Goal: Task Accomplishment & Management: Complete application form

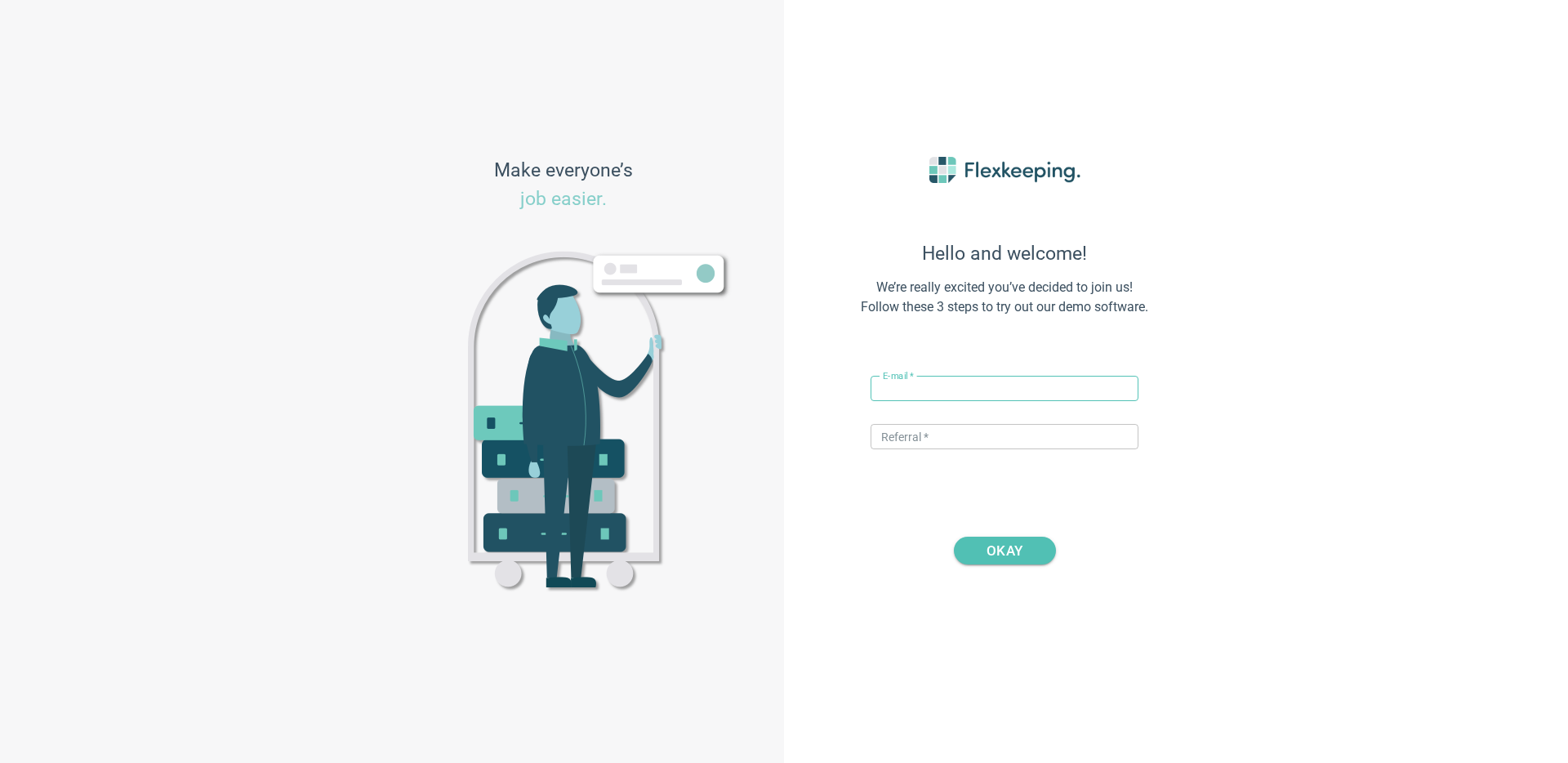
click at [938, 388] on input "text" at bounding box center [1004, 389] width 268 height 25
drag, startPoint x: 944, startPoint y: 391, endPoint x: 907, endPoint y: 384, distance: 37.7
click at [907, 384] on input "vito+hotelve@flexkeeping.com" at bounding box center [1004, 389] width 268 height 25
type input "[PERSON_NAME][EMAIL_ADDRESS][DOMAIN_NAME]"
click at [945, 440] on input "text" at bounding box center [1004, 437] width 268 height 25
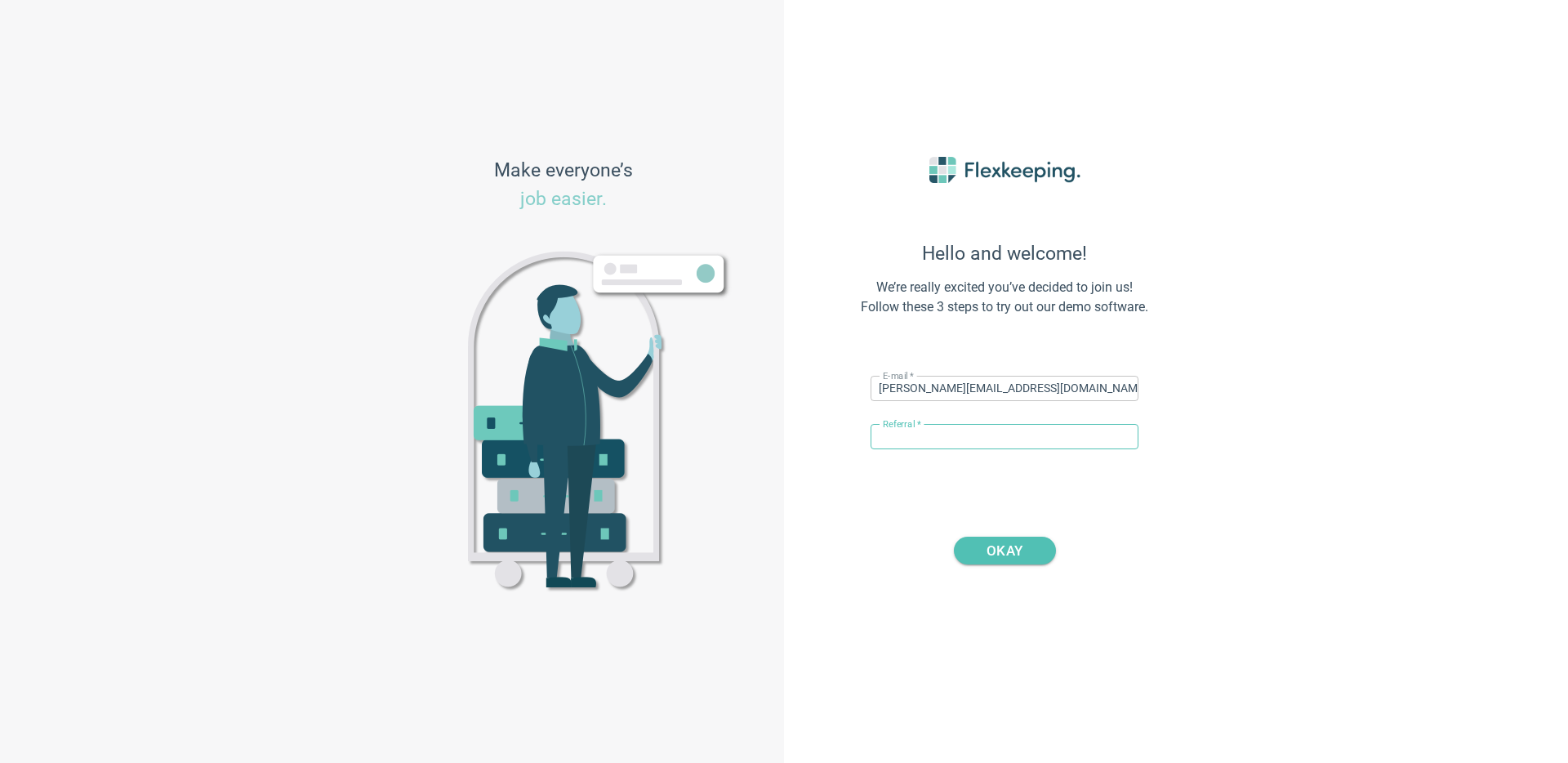
type input "DIGITALMAGIC"
click at [1001, 544] on span "OKAY" at bounding box center [1004, 550] width 36 height 28
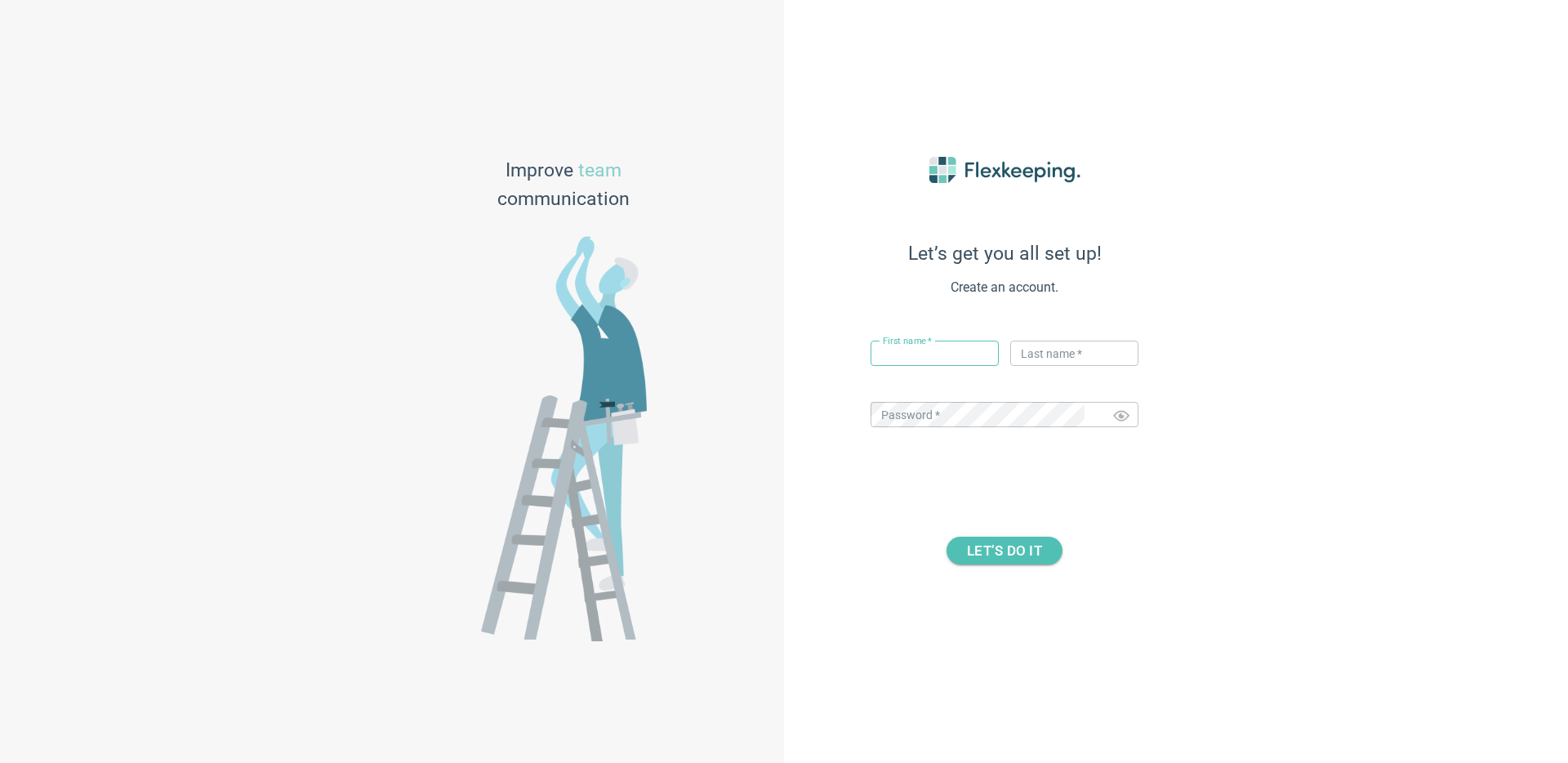
click at [944, 366] on input "text" at bounding box center [935, 353] width 129 height 25
type input "[PERSON_NAME]"
click at [1069, 346] on input "text" at bounding box center [1074, 353] width 129 height 25
type input "Flex"
click at [1002, 557] on span "LET’S DO IT" at bounding box center [1004, 550] width 75 height 28
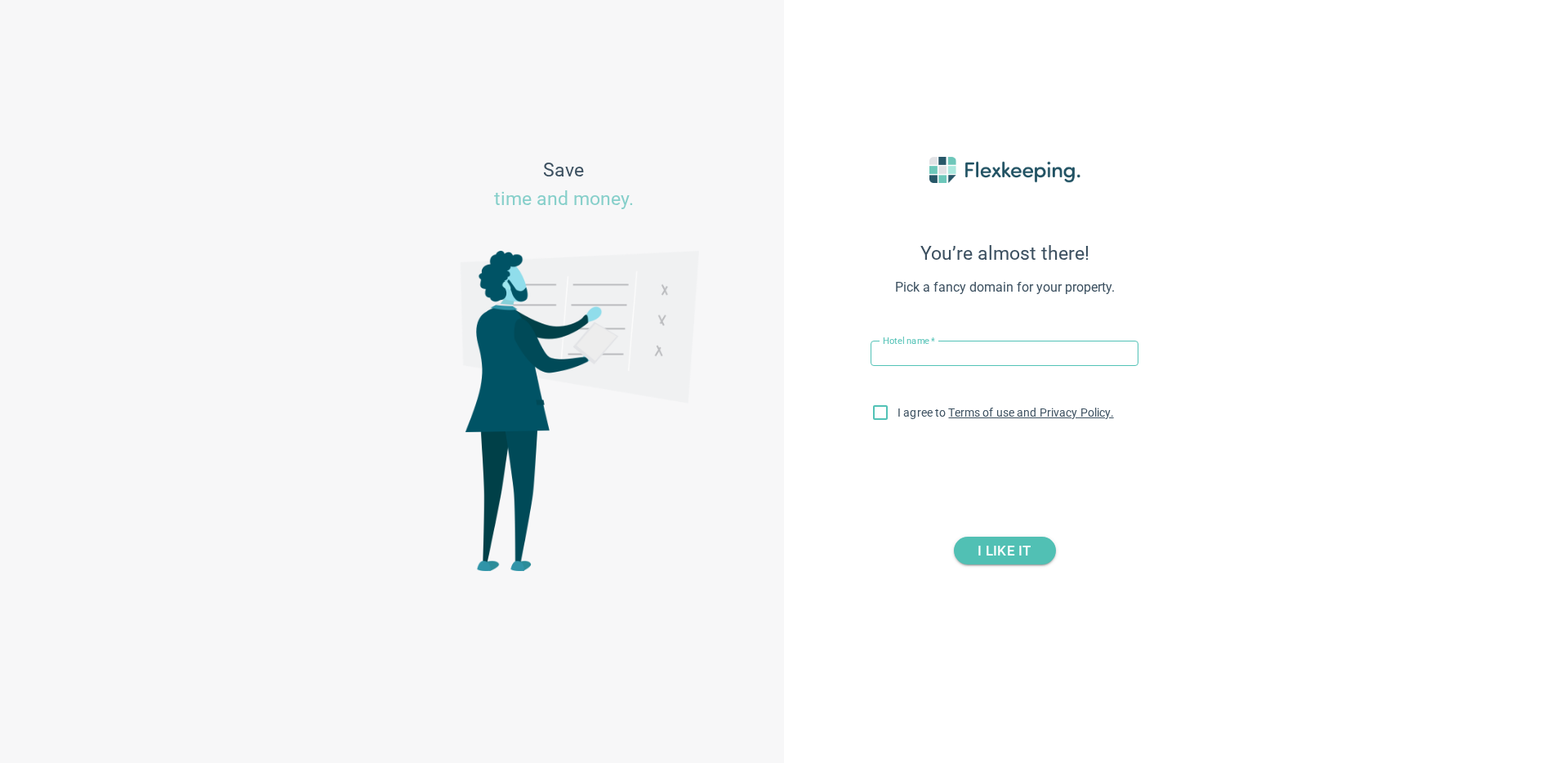
click at [953, 348] on input "text" at bounding box center [1004, 353] width 268 height 25
paste input "[GEOGRAPHIC_DATA]"
type input "[GEOGRAPHIC_DATA]"
click at [886, 410] on input "I agree to Terms of use and Privacy Policy." at bounding box center [880, 415] width 34 height 34
checkbox input "true"
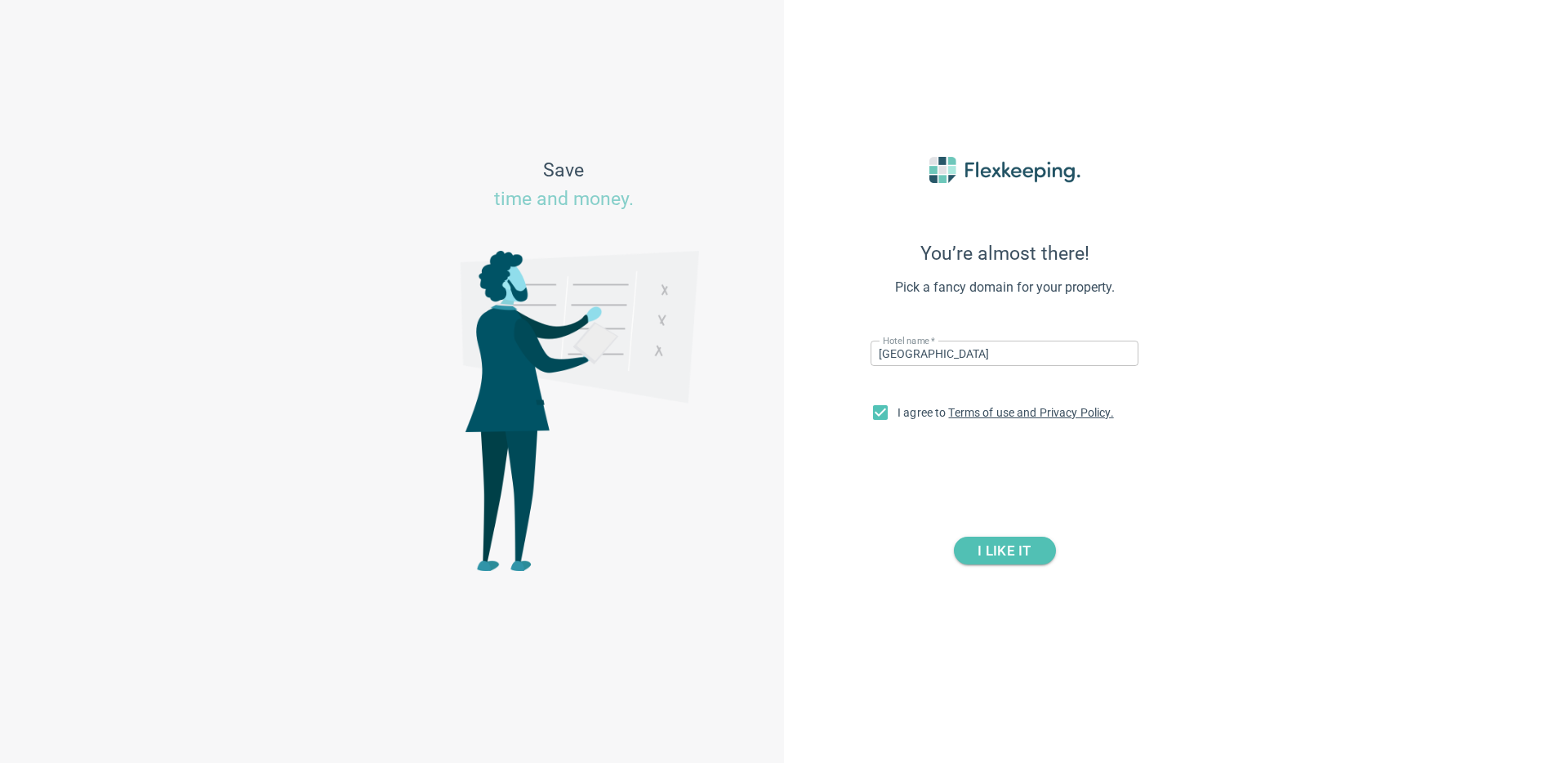
click at [1040, 570] on div "You’re almost there! Pick a fancy domain for your property. Hotel name   * Marr…" at bounding box center [1004, 381] width 360 height 531
click at [1040, 552] on button "I LIKE IT" at bounding box center [1005, 550] width 102 height 28
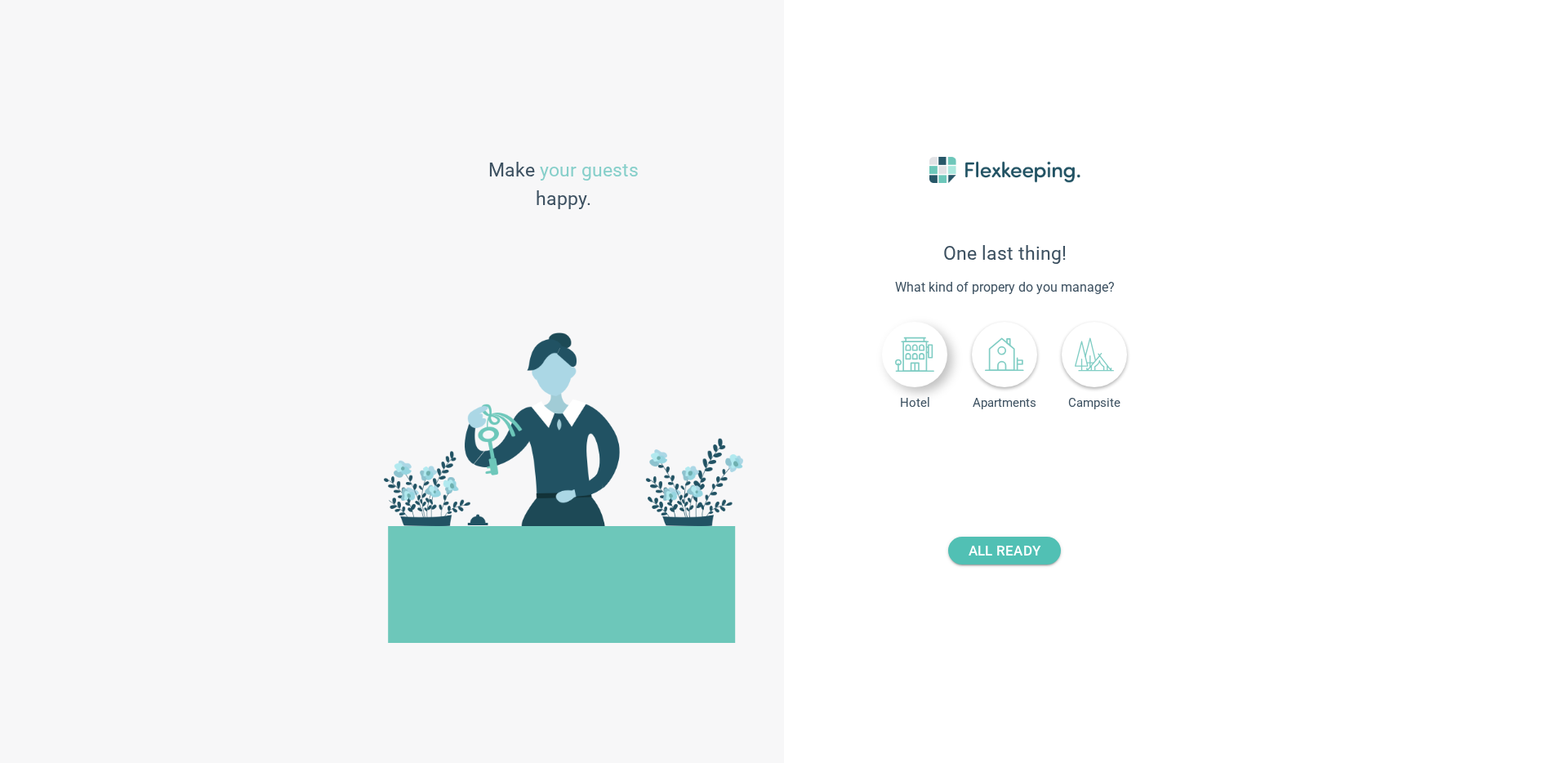
click at [920, 371] on icon at bounding box center [915, 355] width 38 height 34
click at [1051, 455] on input "number" at bounding box center [1044, 453] width 61 height 25
type input "175"
click at [1034, 554] on span "ALL READY" at bounding box center [1004, 550] width 72 height 28
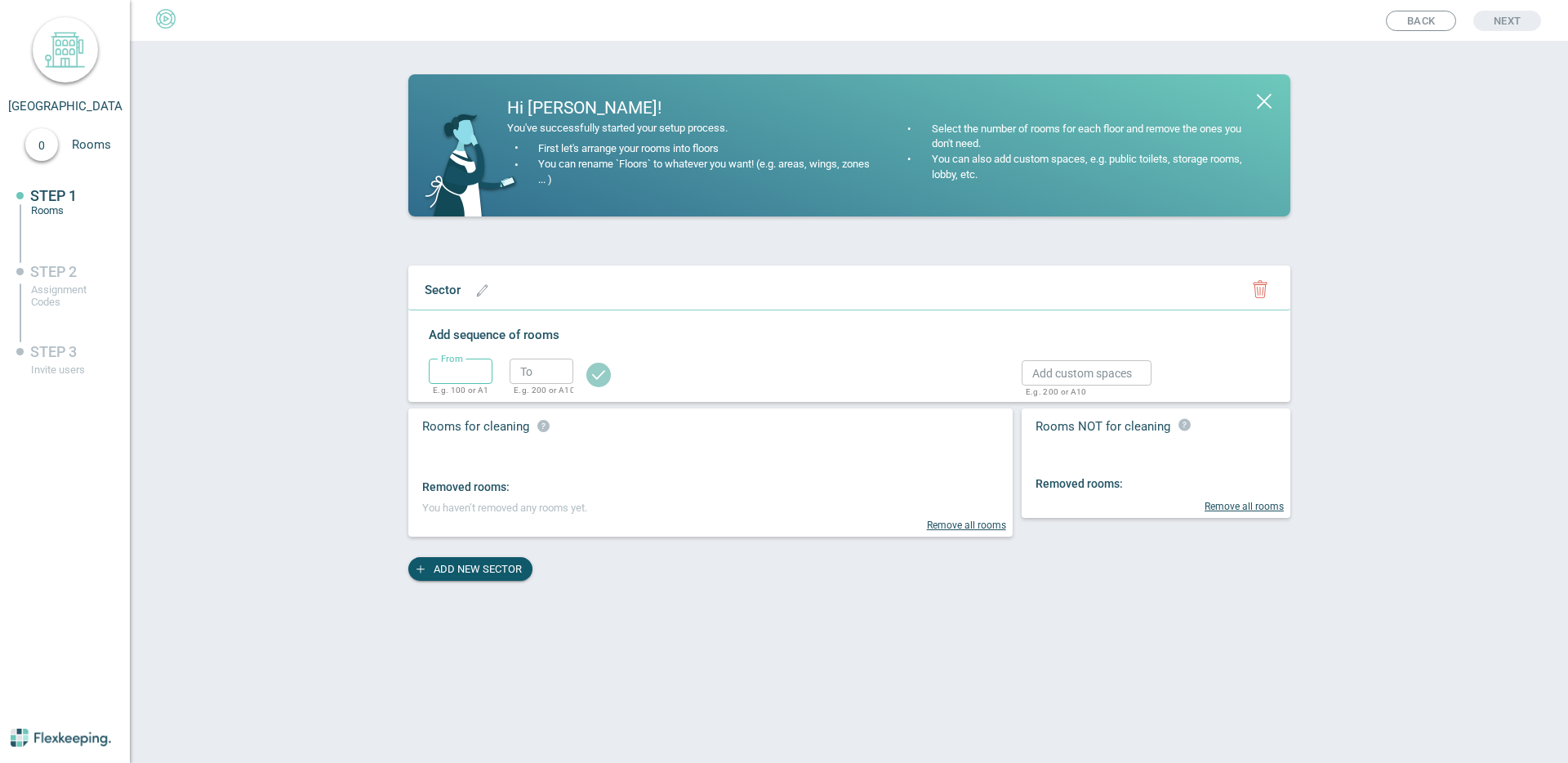
click at [479, 376] on input "text" at bounding box center [461, 371] width 64 height 25
type input "1"
click at [552, 373] on input "text" at bounding box center [541, 371] width 64 height 25
type input "2"
click at [600, 367] on circle "button" at bounding box center [598, 374] width 24 height 24
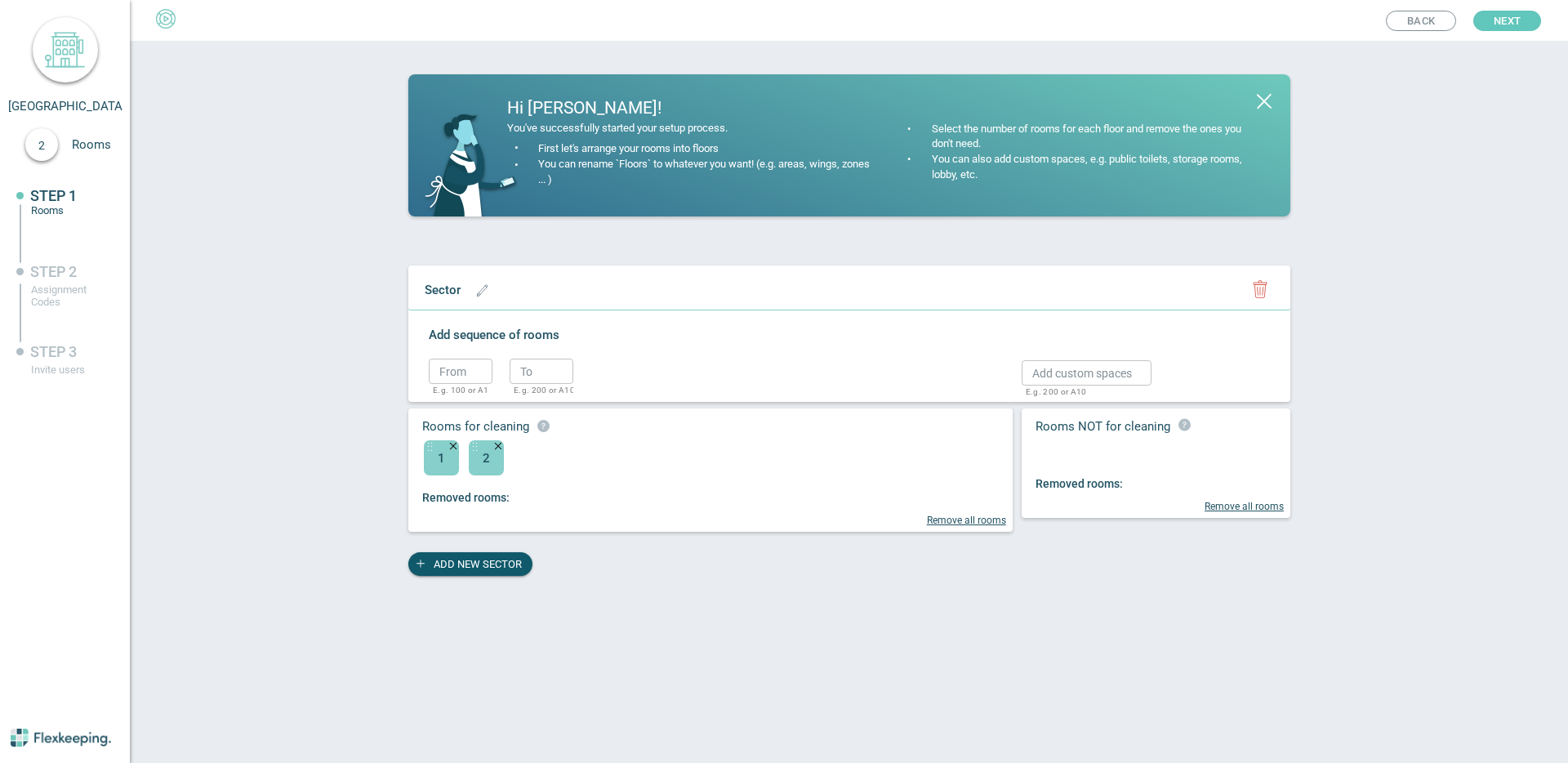
click at [1501, 26] on span "Next" at bounding box center [1507, 20] width 27 height 20
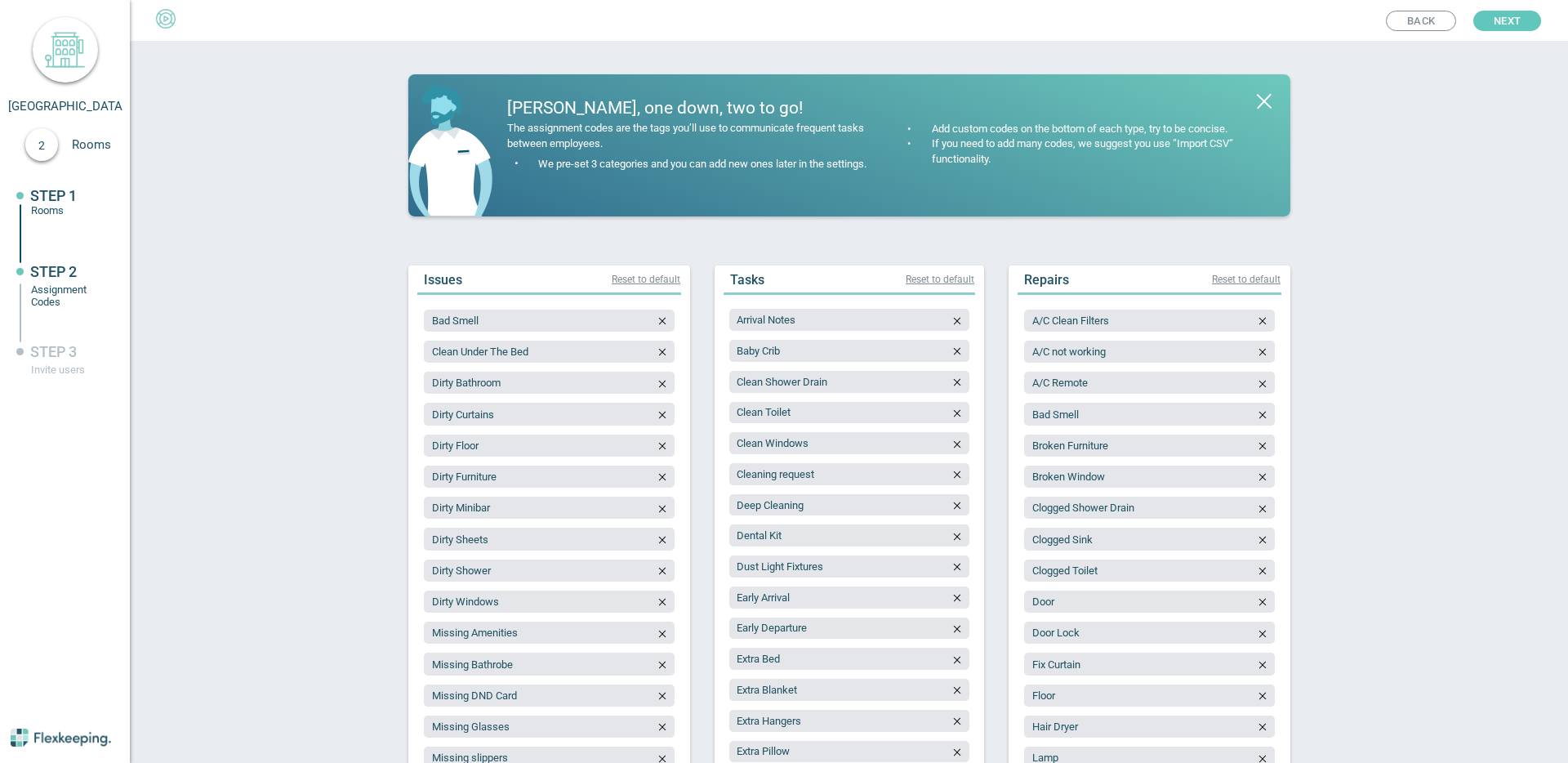
click at [1501, 26] on span "Next" at bounding box center [1507, 20] width 27 height 20
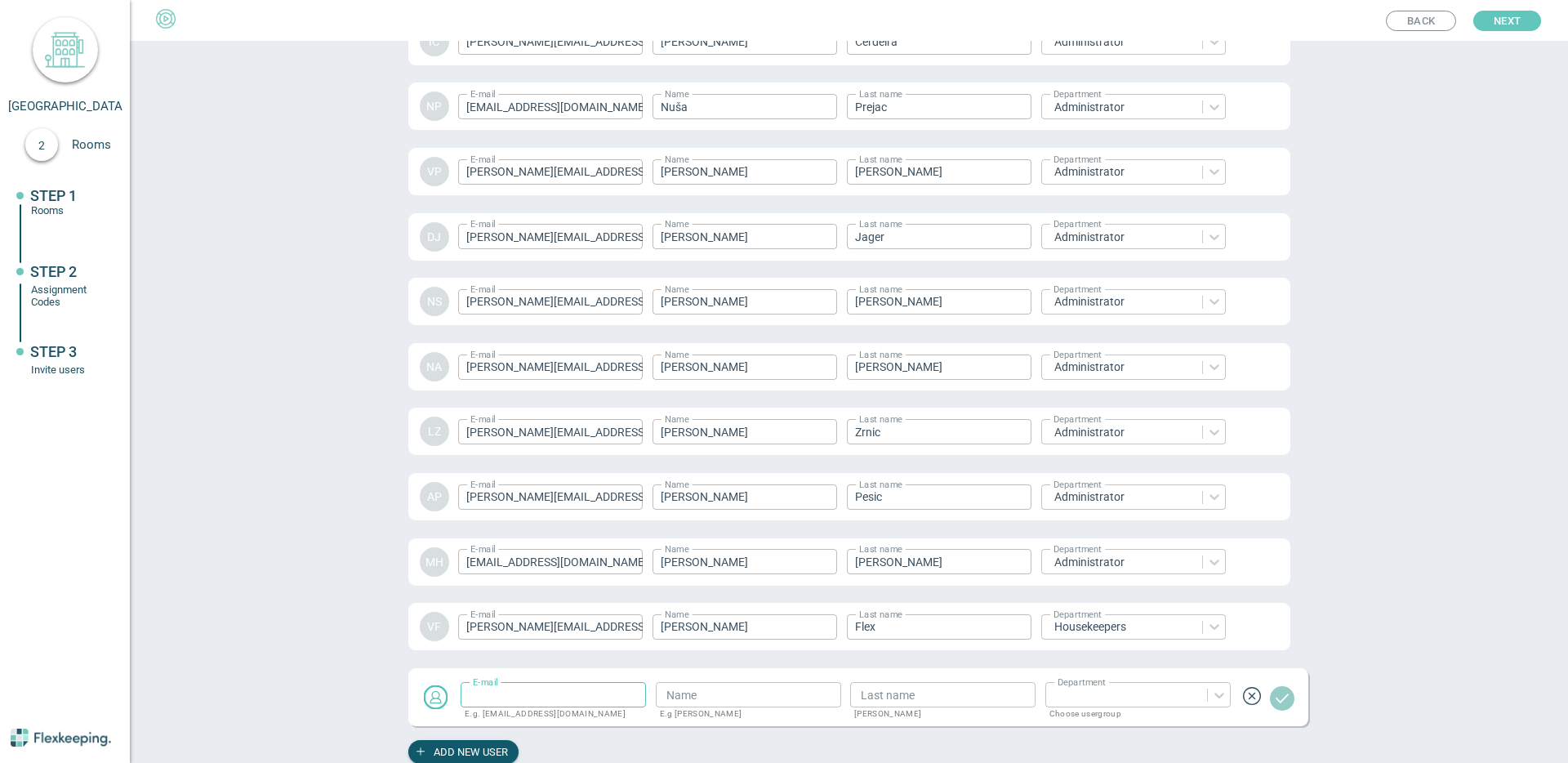
click at [1501, 26] on span "Next" at bounding box center [1507, 20] width 27 height 20
